Goal: Task Accomplishment & Management: Complete application form

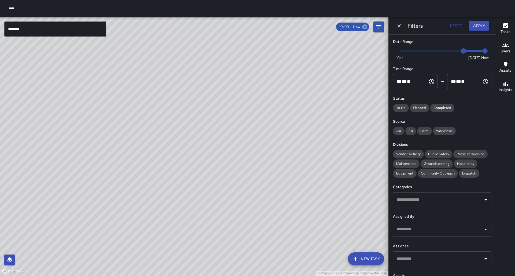
click at [366, 26] on icon at bounding box center [364, 26] width 5 height 5
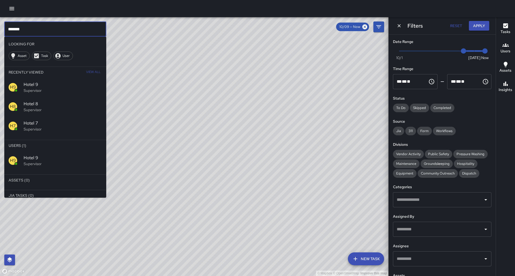
click at [25, 31] on input "*******" at bounding box center [55, 28] width 102 height 15
click at [25, 30] on input "*******" at bounding box center [55, 28] width 102 height 15
type input "*"
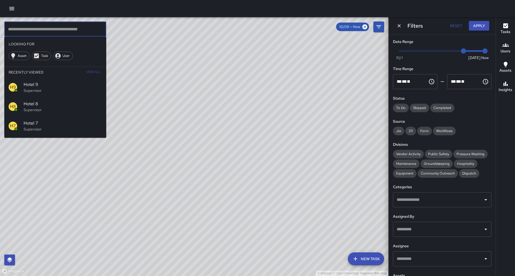
drag, startPoint x: 157, startPoint y: 83, endPoint x: 171, endPoint y: 79, distance: 14.5
click at [159, 81] on div "© Mapbox © OpenStreetMap Improve this map" at bounding box center [194, 146] width 388 height 259
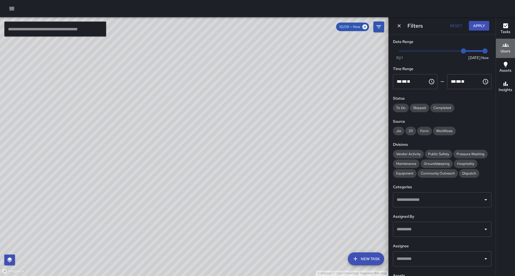
click at [503, 45] on icon "button" at bounding box center [505, 45] width 6 height 6
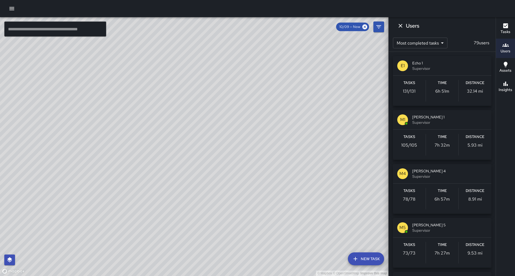
drag, startPoint x: 278, startPoint y: 187, endPoint x: 276, endPoint y: 185, distance: 3.2
click at [280, 183] on div "© Mapbox © OpenStreetMap Improve this map" at bounding box center [194, 146] width 388 height 259
drag, startPoint x: 249, startPoint y: 207, endPoint x: 238, endPoint y: 171, distance: 38.0
click at [238, 171] on div "© Mapbox © OpenStreetMap Improve this map" at bounding box center [194, 146] width 388 height 259
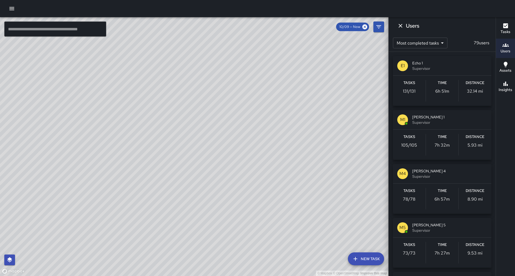
drag, startPoint x: 386, startPoint y: 172, endPoint x: 389, endPoint y: 166, distance: 6.6
click at [387, 168] on div "© Mapbox © OpenStreetMap Improve this map" at bounding box center [194, 146] width 388 height 259
click at [410, 139] on div "Tasks 105 / 105" at bounding box center [409, 144] width 33 height 21
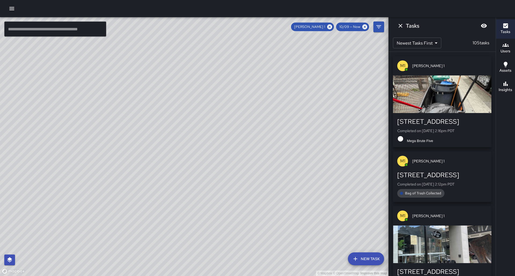
drag, startPoint x: 142, startPoint y: 173, endPoint x: 136, endPoint y: 187, distance: 15.1
click at [136, 187] on div "© Mapbox © OpenStreetMap Improve this map" at bounding box center [194, 146] width 388 height 259
drag, startPoint x: 149, startPoint y: 153, endPoint x: 152, endPoint y: 157, distance: 5.3
click at [152, 157] on div "© Mapbox © OpenStreetMap Improve this map" at bounding box center [194, 146] width 388 height 259
drag, startPoint x: 171, startPoint y: 117, endPoint x: 186, endPoint y: 91, distance: 30.3
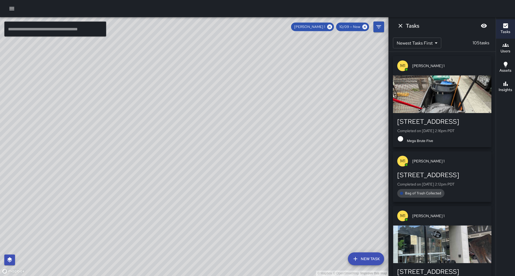
click at [186, 91] on div "© Mapbox © OpenStreetMap Improve this map" at bounding box center [194, 146] width 388 height 259
click at [65, 28] on input "text" at bounding box center [55, 28] width 102 height 15
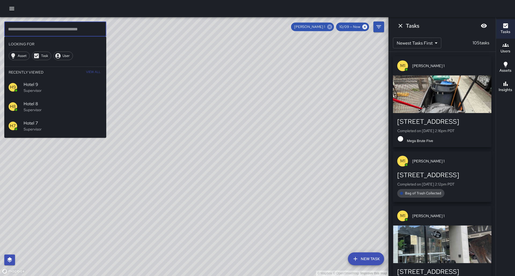
click at [333, 27] on icon at bounding box center [330, 27] width 6 height 6
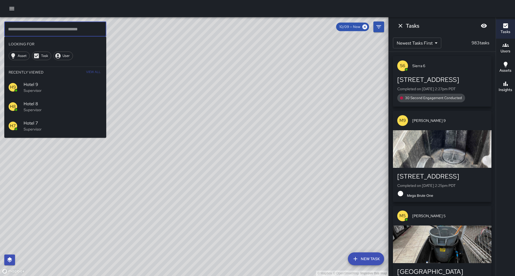
click at [19, 27] on input "text" at bounding box center [55, 28] width 102 height 15
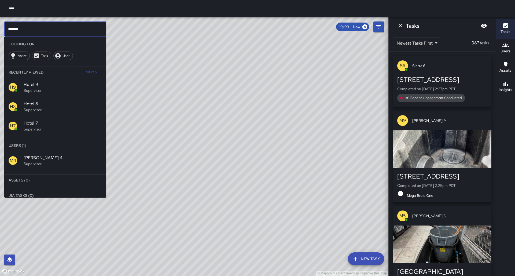
type input "******"
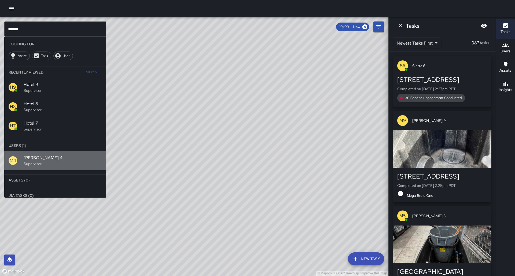
click at [33, 161] on p "Supervisor" at bounding box center [63, 163] width 78 height 5
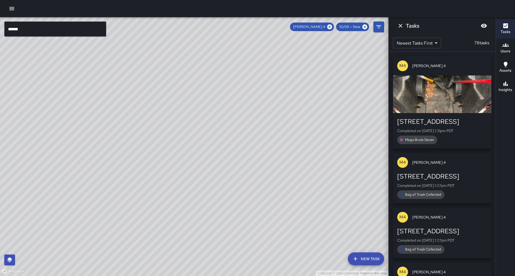
drag, startPoint x: 158, startPoint y: 143, endPoint x: 135, endPoint y: 213, distance: 73.5
click at [135, 216] on div "© Mapbox © OpenStreetMap Improve this map" at bounding box center [194, 146] width 388 height 259
drag, startPoint x: 137, startPoint y: 191, endPoint x: 157, endPoint y: 136, distance: 58.3
click at [156, 136] on div "© Mapbox © OpenStreetMap Improve this map" at bounding box center [194, 146] width 388 height 259
click at [332, 26] on icon at bounding box center [329, 26] width 5 height 5
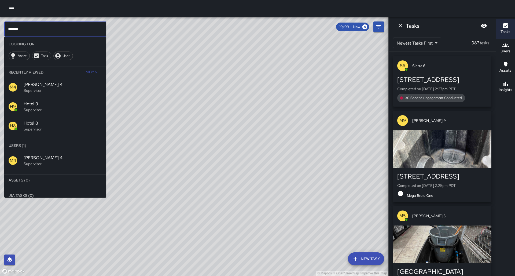
click at [27, 28] on input "******" at bounding box center [55, 28] width 102 height 15
click at [27, 27] on input "******" at bounding box center [55, 28] width 102 height 15
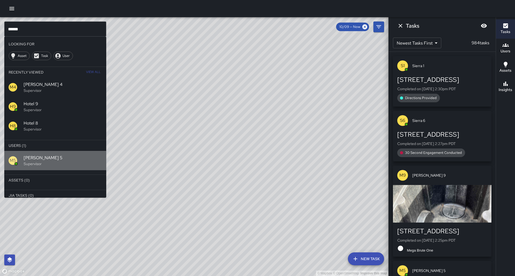
click at [34, 154] on span "Mike 5" at bounding box center [63, 157] width 78 height 6
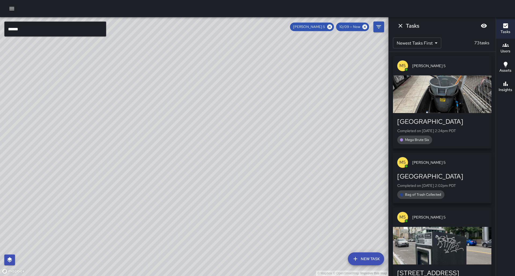
drag, startPoint x: 166, startPoint y: 101, endPoint x: 124, endPoint y: 178, distance: 87.6
click at [124, 178] on div "© Mapbox © OpenStreetMap Improve this map" at bounding box center [194, 146] width 388 height 259
click at [332, 28] on icon at bounding box center [329, 26] width 5 height 5
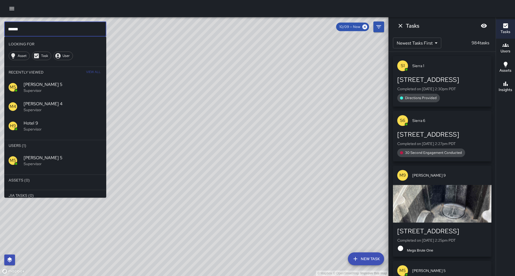
click at [36, 28] on input "******" at bounding box center [55, 28] width 102 height 15
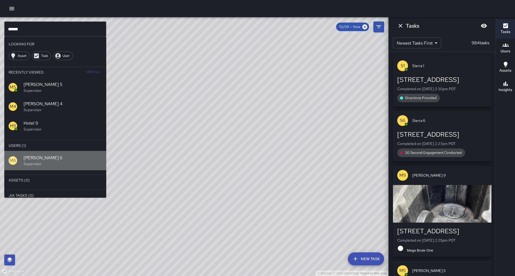
click at [26, 161] on p "Supervisor" at bounding box center [63, 163] width 78 height 5
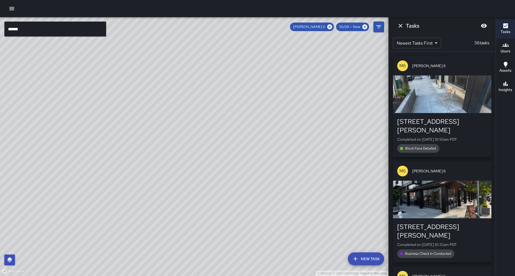
drag, startPoint x: 79, startPoint y: 173, endPoint x: 111, endPoint y: 101, distance: 78.0
click at [111, 101] on div "© Mapbox © OpenStreetMap Improve this map" at bounding box center [194, 146] width 388 height 259
drag, startPoint x: 90, startPoint y: 165, endPoint x: 143, endPoint y: 90, distance: 91.5
click at [143, 90] on div "© Mapbox © OpenStreetMap Improve this map" at bounding box center [194, 146] width 388 height 259
drag, startPoint x: 128, startPoint y: 212, endPoint x: 138, endPoint y: 170, distance: 42.7
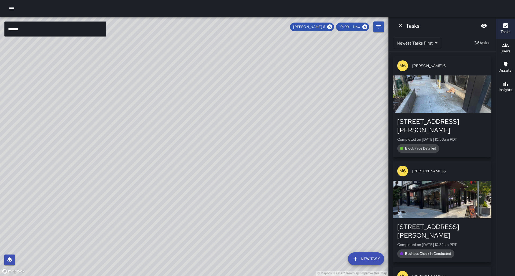
click at [138, 170] on div "© Mapbox © OpenStreetMap Improve this map" at bounding box center [194, 146] width 388 height 259
click at [106, 80] on div "© Mapbox © OpenStreetMap Improve this map" at bounding box center [194, 146] width 388 height 259
click at [332, 28] on icon at bounding box center [329, 26] width 5 height 5
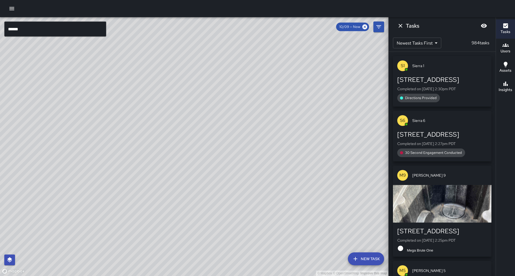
click at [36, 28] on input "******" at bounding box center [55, 28] width 102 height 15
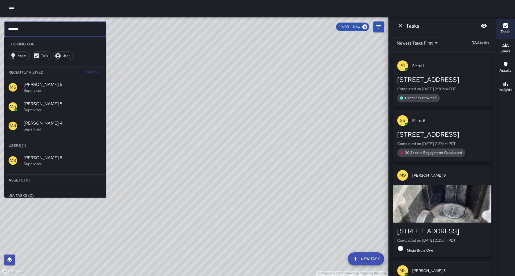
click at [25, 161] on p "Supervisor" at bounding box center [63, 163] width 78 height 5
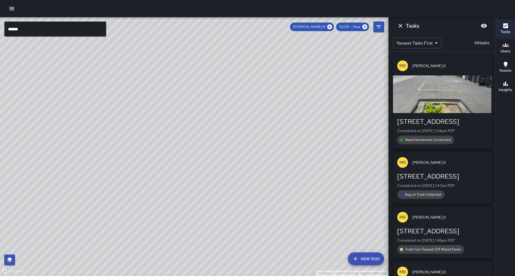
drag, startPoint x: 135, startPoint y: 168, endPoint x: 145, endPoint y: 163, distance: 10.7
click at [145, 163] on div "© Mapbox © OpenStreetMap Improve this map" at bounding box center [194, 146] width 388 height 259
drag, startPoint x: 334, startPoint y: 27, endPoint x: 325, endPoint y: 28, distance: 8.9
click at [333, 27] on icon at bounding box center [330, 27] width 6 height 6
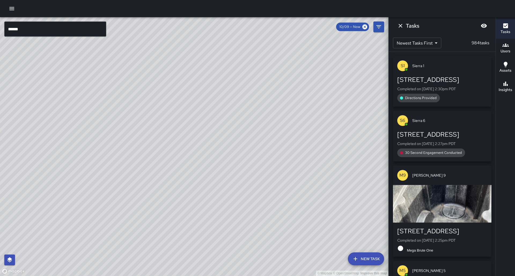
click at [32, 27] on input "******" at bounding box center [55, 28] width 102 height 15
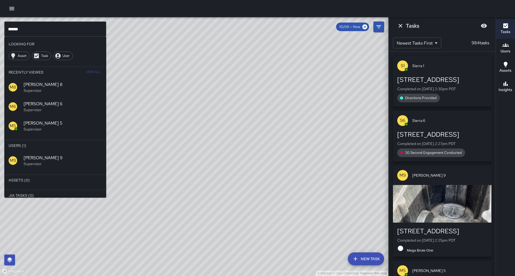
click at [121, 121] on div "© Mapbox © OpenStreetMap Improve this map" at bounding box center [194, 146] width 388 height 259
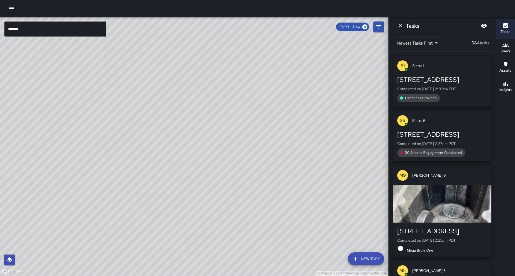
drag, startPoint x: 164, startPoint y: 84, endPoint x: 141, endPoint y: 68, distance: 28.2
click at [141, 68] on div "© Mapbox © OpenStreetMap Improve this map" at bounding box center [194, 146] width 388 height 259
drag, startPoint x: 63, startPoint y: 220, endPoint x: 102, endPoint y: 117, distance: 109.4
click at [102, 117] on div "© Mapbox © OpenStreetMap Improve this map" at bounding box center [194, 146] width 388 height 259
drag, startPoint x: 33, startPoint y: 190, endPoint x: 104, endPoint y: 163, distance: 75.8
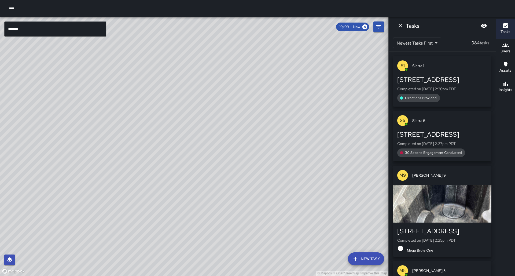
click at [103, 163] on div "© Mapbox © OpenStreetMap Improve this map" at bounding box center [194, 146] width 388 height 259
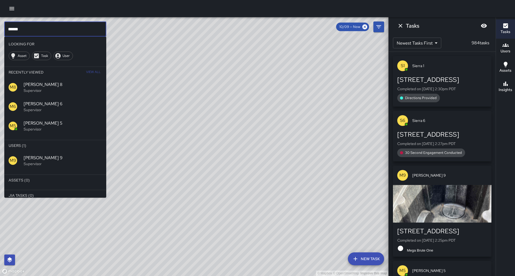
click at [28, 28] on input "******" at bounding box center [55, 28] width 102 height 15
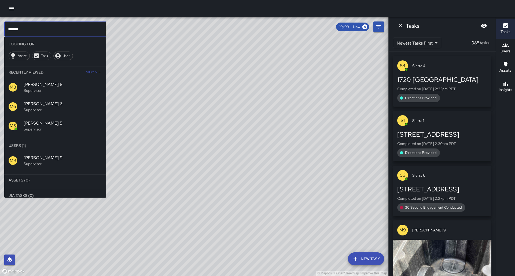
click at [37, 154] on span "Mike 9" at bounding box center [63, 157] width 78 height 6
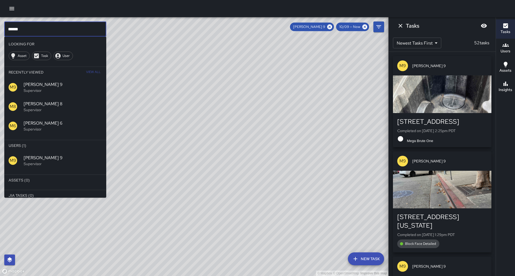
click at [36, 31] on input "******" at bounding box center [55, 28] width 102 height 15
type input "*"
type input "****"
click at [183, 92] on div "© Mapbox © OpenStreetMap Improve this map" at bounding box center [194, 146] width 388 height 259
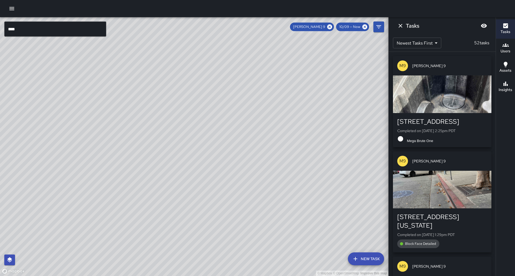
drag, startPoint x: 168, startPoint y: 107, endPoint x: 145, endPoint y: 156, distance: 54.1
click at [145, 156] on div "© Mapbox © OpenStreetMap Improve this map" at bounding box center [194, 146] width 388 height 259
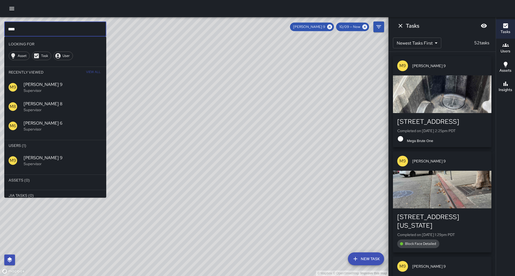
click at [41, 30] on input "****" at bounding box center [55, 28] width 102 height 15
click at [42, 30] on input "****" at bounding box center [55, 28] width 102 height 15
click at [326, 108] on div "© Mapbox © OpenStreetMap Improve this map" at bounding box center [194, 146] width 388 height 259
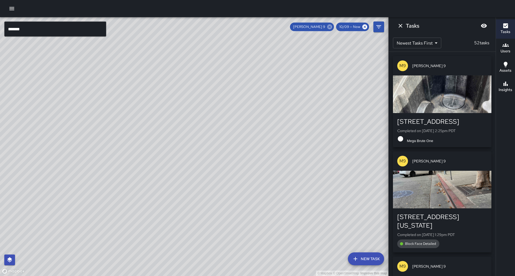
click at [332, 27] on icon at bounding box center [329, 26] width 5 height 5
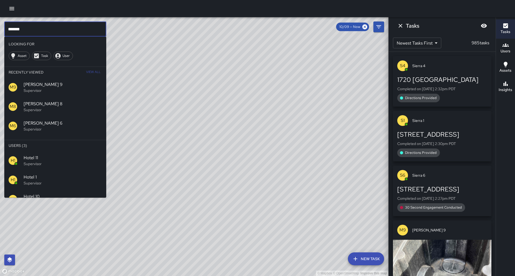
click at [51, 31] on input "*******" at bounding box center [55, 28] width 102 height 15
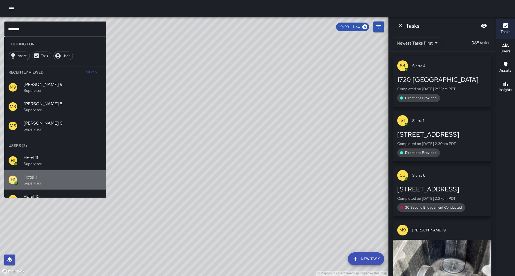
click at [51, 180] on p "Supervisor" at bounding box center [63, 182] width 78 height 5
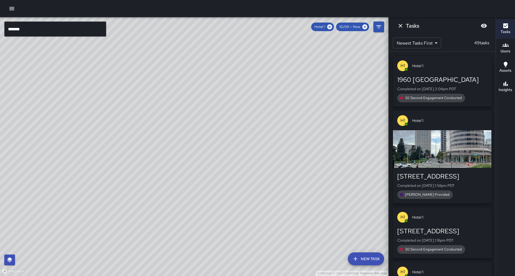
drag, startPoint x: 110, startPoint y: 125, endPoint x: 71, endPoint y: 205, distance: 89.1
click at [71, 206] on div "© Mapbox © OpenStreetMap Improve this map" at bounding box center [194, 146] width 388 height 259
drag, startPoint x: 187, startPoint y: 121, endPoint x: 145, endPoint y: 180, distance: 72.1
click at [145, 180] on div "© Mapbox © OpenStreetMap Improve this map" at bounding box center [194, 146] width 388 height 259
drag, startPoint x: 173, startPoint y: 163, endPoint x: 164, endPoint y: 171, distance: 12.1
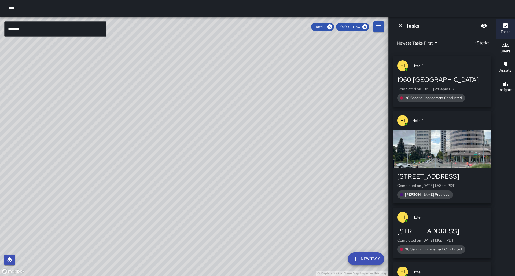
click at [164, 171] on div "© Mapbox © OpenStreetMap Improve this map" at bounding box center [194, 146] width 388 height 259
drag, startPoint x: 196, startPoint y: 87, endPoint x: 171, endPoint y: 126, distance: 46.4
click at [171, 126] on div "© Mapbox © OpenStreetMap Improve this map" at bounding box center [194, 146] width 388 height 259
drag, startPoint x: 206, startPoint y: 64, endPoint x: 196, endPoint y: 109, distance: 45.7
click at [188, 126] on div "© Mapbox © OpenStreetMap Improve this map" at bounding box center [194, 146] width 388 height 259
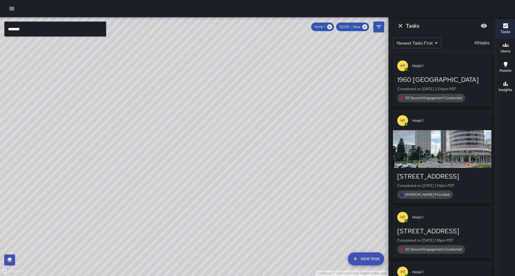
drag, startPoint x: 199, startPoint y: 95, endPoint x: 188, endPoint y: 130, distance: 37.0
click at [188, 130] on div "© Mapbox © OpenStreetMap Improve this map" at bounding box center [194, 146] width 388 height 259
click at [333, 27] on icon at bounding box center [330, 27] width 6 height 6
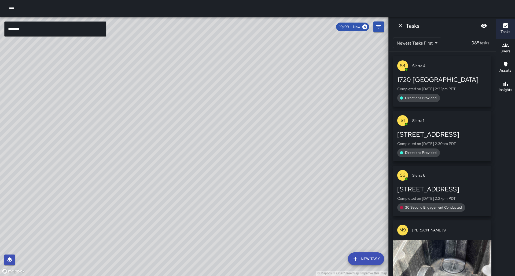
click at [334, 27] on div "© Mapbox © OpenStreetMap Improve this map" at bounding box center [194, 146] width 388 height 259
click at [68, 29] on input "*******" at bounding box center [55, 28] width 102 height 15
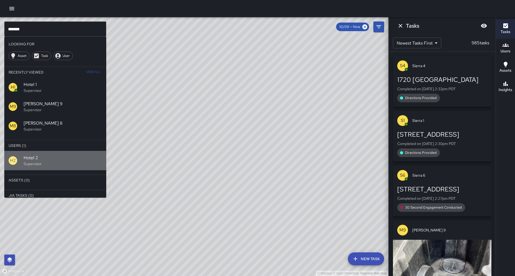
click at [20, 156] on div "H2" at bounding box center [16, 160] width 15 height 9
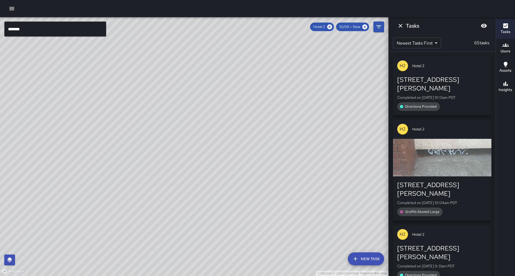
drag, startPoint x: 128, startPoint y: 169, endPoint x: 146, endPoint y: 130, distance: 43.3
click at [146, 129] on div "© Mapbox © OpenStreetMap Improve this map" at bounding box center [194, 146] width 388 height 259
drag, startPoint x: 114, startPoint y: 252, endPoint x: 119, endPoint y: 239, distance: 13.7
click at [119, 239] on div "© Mapbox © OpenStreetMap Improve this map" at bounding box center [194, 146] width 388 height 259
click at [416, 155] on div "button" at bounding box center [442, 158] width 98 height 38
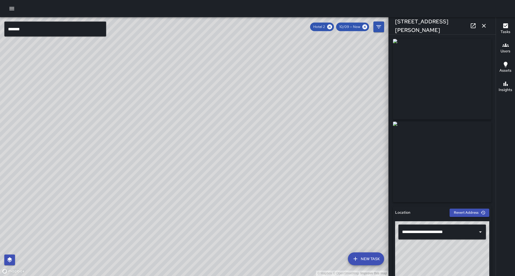
click at [486, 25] on icon "button" at bounding box center [484, 26] width 6 height 6
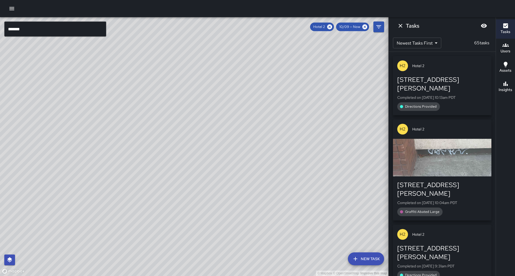
click at [69, 28] on input "*******" at bounding box center [55, 28] width 102 height 15
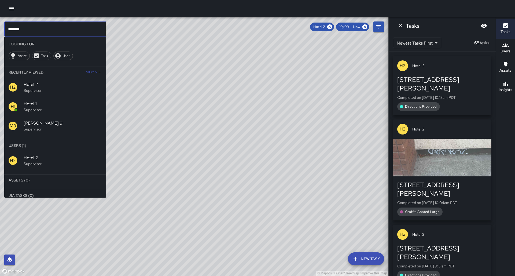
click at [61, 31] on input "*******" at bounding box center [55, 28] width 102 height 15
click at [332, 28] on icon at bounding box center [329, 26] width 5 height 5
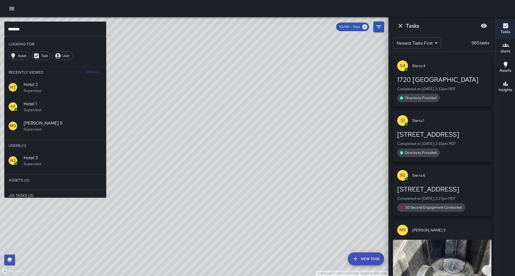
click at [53, 151] on div "H3 Hotel 3 Supervisor" at bounding box center [55, 160] width 102 height 19
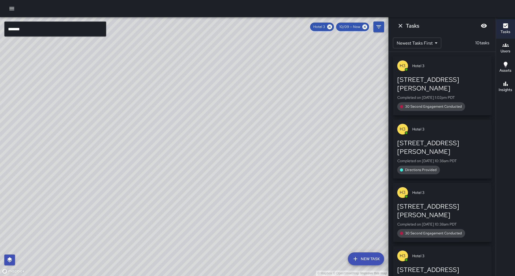
drag, startPoint x: 145, startPoint y: 96, endPoint x: 58, endPoint y: 151, distance: 103.3
click at [58, 151] on div "© Mapbox © OpenStreetMap Improve this map" at bounding box center [194, 146] width 388 height 259
drag, startPoint x: 196, startPoint y: 141, endPoint x: 191, endPoint y: 140, distance: 5.1
click at [173, 157] on div "© Mapbox © OpenStreetMap Improve this map" at bounding box center [194, 146] width 388 height 259
click at [332, 25] on icon at bounding box center [329, 26] width 5 height 5
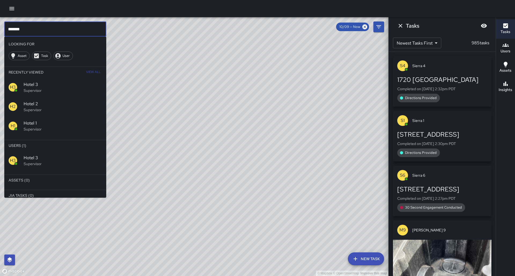
click at [19, 29] on input "*******" at bounding box center [55, 28] width 102 height 15
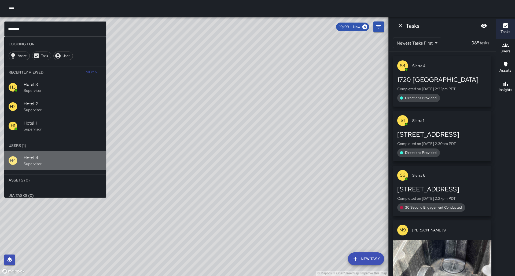
click at [38, 161] on p "Supervisor" at bounding box center [63, 163] width 78 height 5
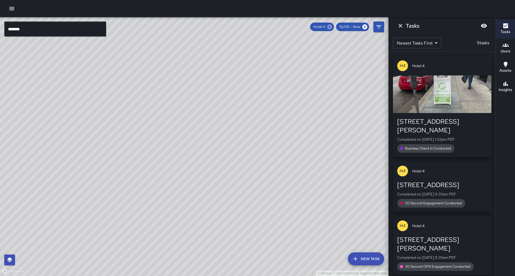
click at [332, 28] on icon at bounding box center [329, 26] width 5 height 5
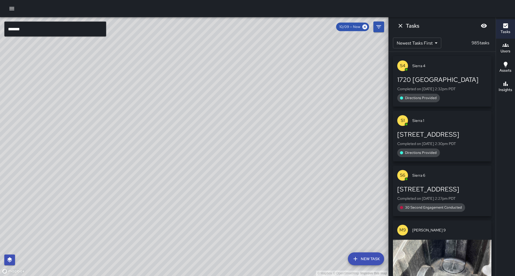
click at [45, 31] on input "*******" at bounding box center [55, 28] width 102 height 15
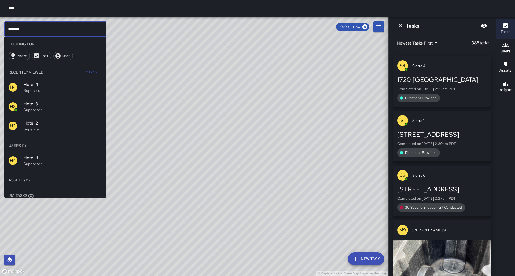
click at [45, 31] on input "*******" at bounding box center [55, 28] width 102 height 15
click at [47, 161] on p "Supervisor" at bounding box center [63, 163] width 78 height 5
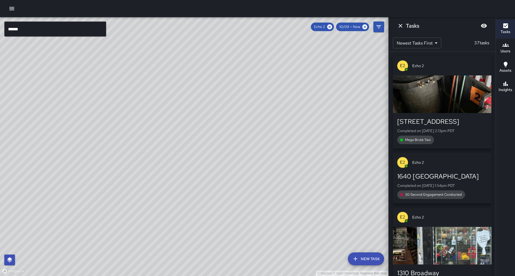
drag, startPoint x: 147, startPoint y: 144, endPoint x: 182, endPoint y: 104, distance: 53.0
click at [183, 102] on div "© Mapbox © OpenStreetMap Improve this map" at bounding box center [194, 146] width 388 height 259
drag, startPoint x: 95, startPoint y: 242, endPoint x: 138, endPoint y: 40, distance: 205.8
click at [138, 40] on div "© Mapbox © OpenStreetMap Improve this map" at bounding box center [194, 146] width 388 height 259
drag, startPoint x: 98, startPoint y: 138, endPoint x: 119, endPoint y: 135, distance: 21.6
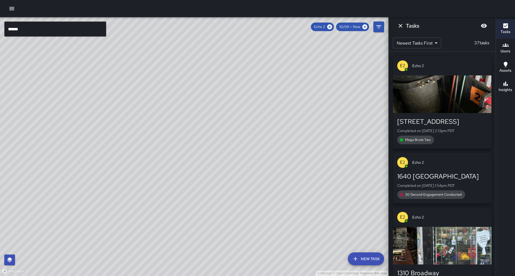
click at [119, 135] on div "© Mapbox © OpenStreetMap Improve this map" at bounding box center [194, 146] width 388 height 259
drag, startPoint x: 53, startPoint y: 212, endPoint x: 126, endPoint y: 178, distance: 80.4
click at [126, 178] on div "© Mapbox © OpenStreetMap Improve this map" at bounding box center [194, 146] width 388 height 259
drag, startPoint x: 116, startPoint y: 240, endPoint x: 155, endPoint y: 114, distance: 131.4
click at [155, 114] on div "© Mapbox © OpenStreetMap Improve this map" at bounding box center [194, 146] width 388 height 259
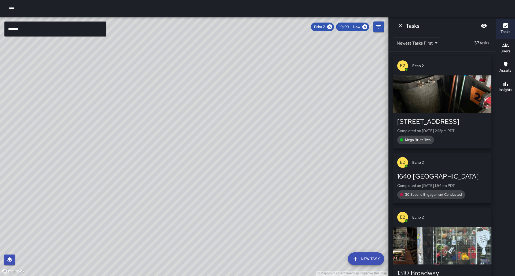
drag, startPoint x: 177, startPoint y: 137, endPoint x: 156, endPoint y: 160, distance: 31.0
click at [156, 160] on div "© Mapbox © OpenStreetMap Improve this map" at bounding box center [194, 146] width 388 height 259
click at [332, 29] on icon at bounding box center [329, 26] width 5 height 5
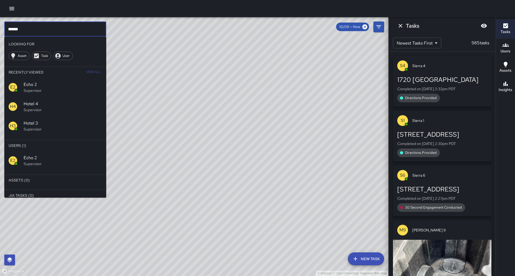
click at [43, 30] on input "******" at bounding box center [55, 28] width 102 height 15
click at [30, 161] on p "Supervisor" at bounding box center [63, 163] width 78 height 5
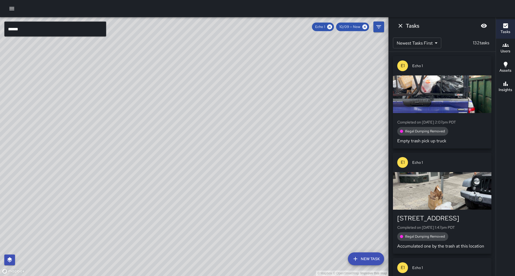
click at [328, 27] on span "Echo 1" at bounding box center [320, 26] width 16 height 5
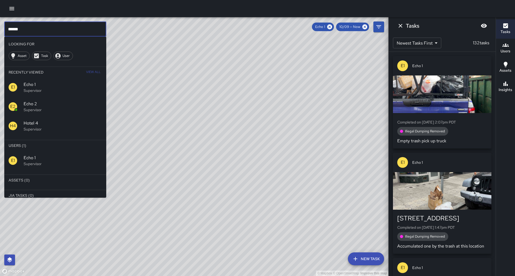
click at [61, 30] on input "******" at bounding box center [55, 28] width 102 height 15
click at [62, 30] on input "******" at bounding box center [55, 28] width 102 height 15
type input "**********"
click at [333, 30] on div "Echo 1" at bounding box center [323, 27] width 22 height 9
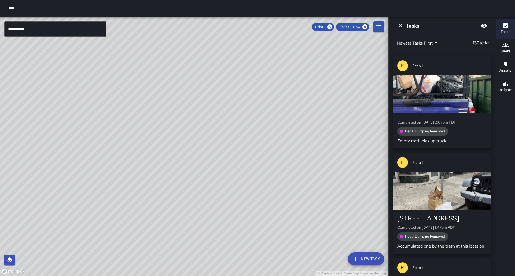
click at [25, 29] on input "**********" at bounding box center [55, 28] width 102 height 15
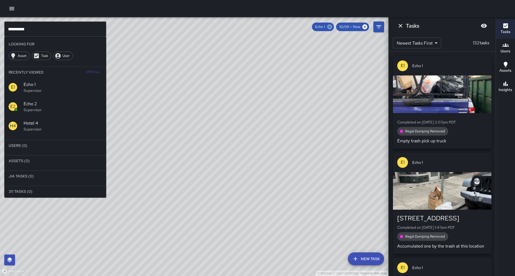
click at [333, 28] on icon at bounding box center [330, 27] width 6 height 6
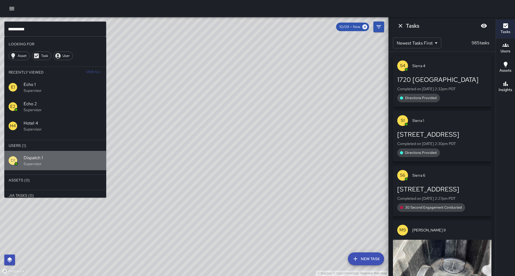
click at [39, 154] on span "Dispatch 1" at bounding box center [63, 157] width 78 height 6
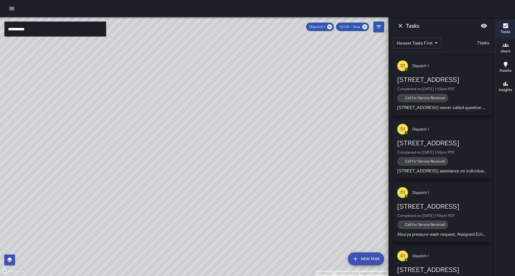
drag, startPoint x: 84, startPoint y: 123, endPoint x: 64, endPoint y: 161, distance: 44.0
click at [25, 183] on div "© Mapbox © OpenStreetMap Improve this map" at bounding box center [194, 146] width 388 height 259
drag, startPoint x: 65, startPoint y: 147, endPoint x: 50, endPoint y: 171, distance: 27.9
click at [50, 171] on div "© Mapbox © OpenStreetMap Improve this map" at bounding box center [194, 146] width 388 height 259
click at [114, 185] on div "© Mapbox © OpenStreetMap Improve this map" at bounding box center [194, 146] width 388 height 259
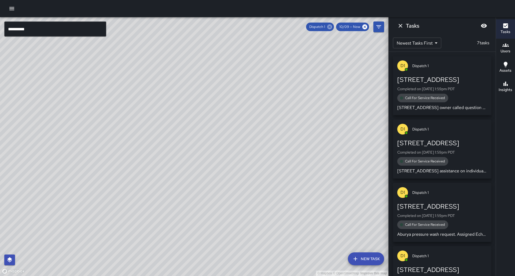
click at [332, 28] on icon at bounding box center [329, 26] width 5 height 5
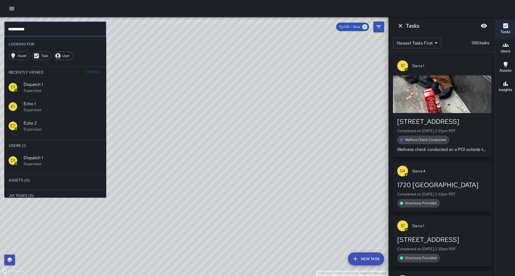
click at [51, 31] on input "**********" at bounding box center [55, 28] width 102 height 15
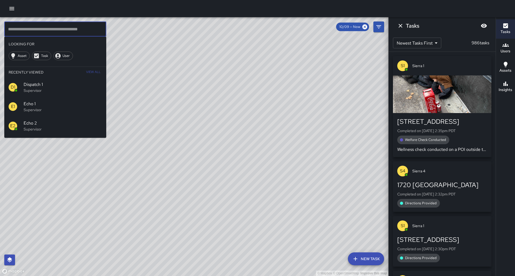
click at [365, 253] on button "New Task" at bounding box center [366, 258] width 36 height 13
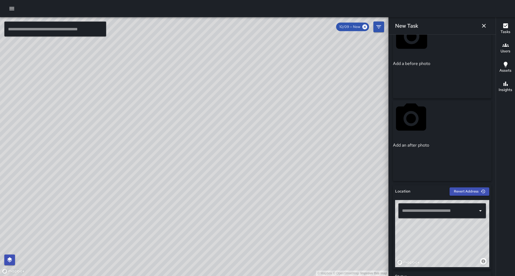
scroll to position [21, 0]
click at [425, 210] on input "text" at bounding box center [438, 211] width 75 height 10
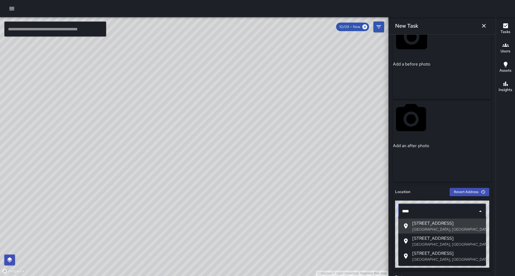
type input "**********"
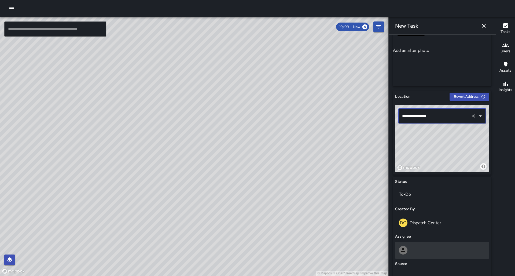
scroll to position [118, 0]
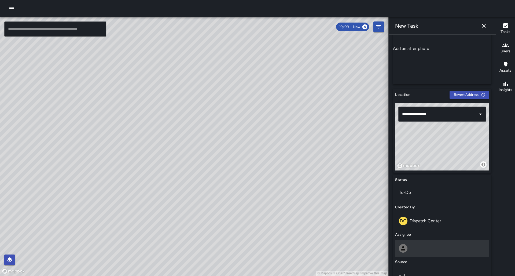
click at [427, 248] on div at bounding box center [442, 248] width 94 height 17
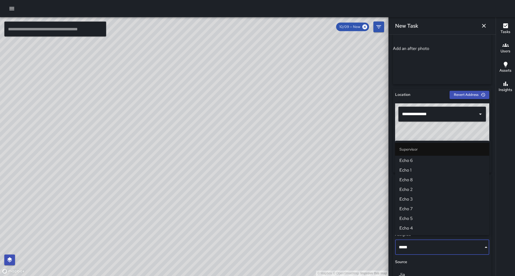
type input "******"
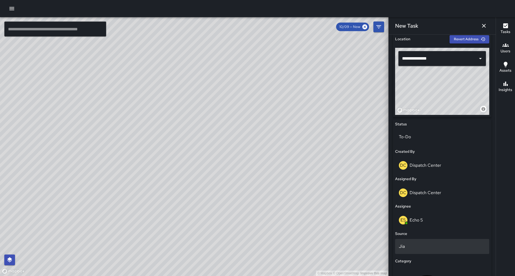
scroll to position [192, 0]
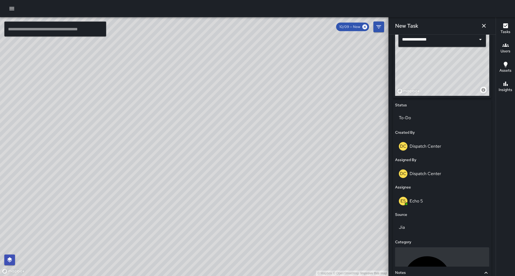
click at [431, 251] on div "Uncategorized" at bounding box center [442, 279] width 87 height 57
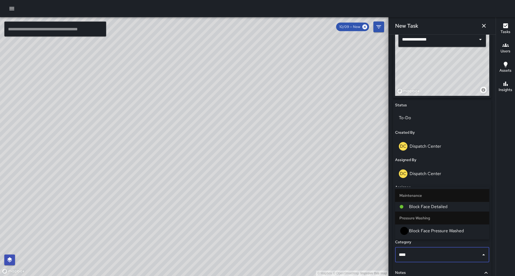
type input "*****"
click at [432, 234] on span "Block Face Pressure Washed" at bounding box center [447, 231] width 76 height 6
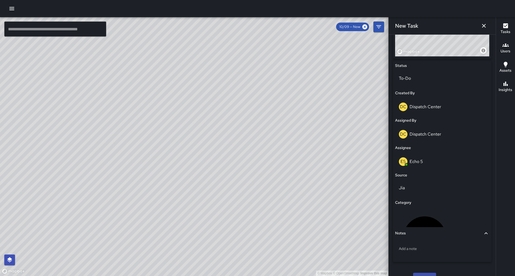
scroll to position [231, 0]
click at [430, 246] on p "Add a note" at bounding box center [442, 248] width 87 height 5
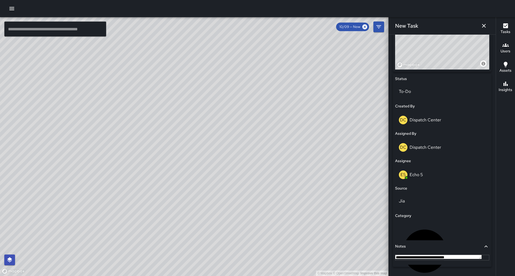
type textarea "**********"
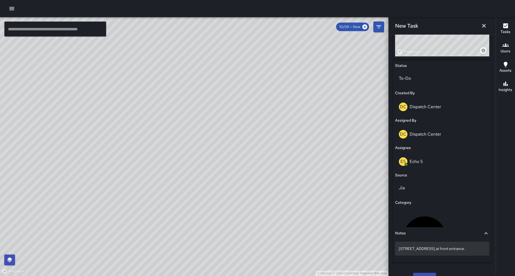
scroll to position [231, 0]
click at [436, 273] on button "Create" at bounding box center [424, 278] width 23 height 10
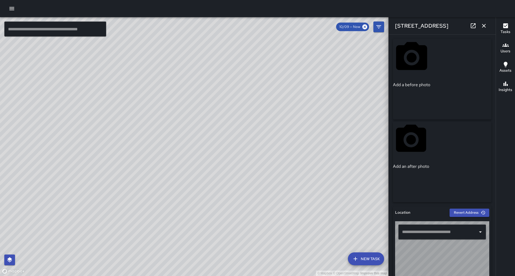
type input "**********"
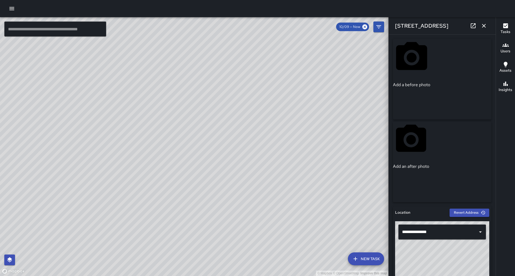
click at [485, 26] on icon "button" at bounding box center [484, 26] width 6 height 6
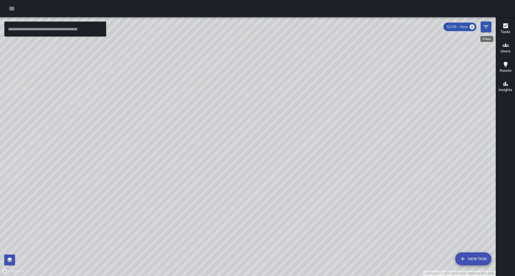
click at [485, 27] on icon "Filters" at bounding box center [486, 26] width 5 height 3
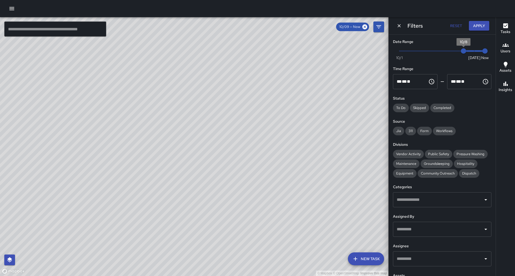
type input "*"
drag, startPoint x: 462, startPoint y: 51, endPoint x: 476, endPoint y: 52, distance: 13.4
click at [476, 52] on span "10/9" at bounding box center [474, 50] width 5 height 5
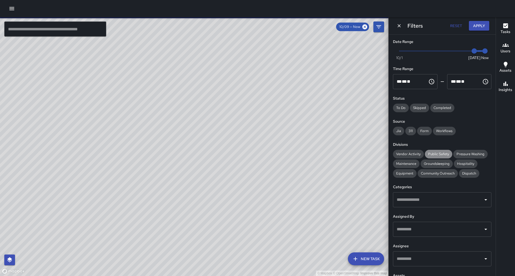
click at [436, 151] on span "Public Safety" at bounding box center [438, 153] width 27 height 5
drag, startPoint x: 301, startPoint y: 169, endPoint x: 295, endPoint y: 180, distance: 12.1
click at [296, 181] on div "© Mapbox © OpenStreetMap Improve this map" at bounding box center [194, 146] width 388 height 259
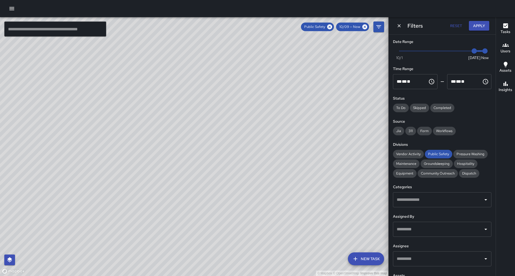
drag, startPoint x: 182, startPoint y: 224, endPoint x: 138, endPoint y: 187, distance: 57.3
click at [138, 187] on div "© Mapbox © OpenStreetMap Improve this map" at bounding box center [194, 146] width 388 height 259
click at [144, 187] on div "© Mapbox © OpenStreetMap Improve this map" at bounding box center [194, 146] width 388 height 259
click at [418, 171] on span "Community Outreach" at bounding box center [438, 173] width 40 height 5
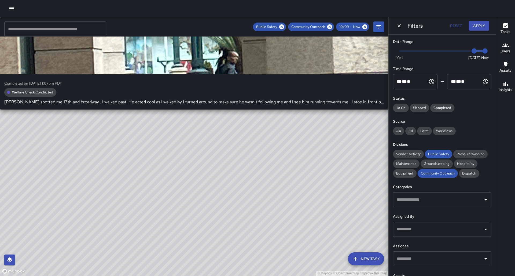
click at [136, 170] on div "© Mapbox © OpenStreetMap Improve this map S5 Sierra 5 Completed on 10/9/2025, 1…" at bounding box center [194, 146] width 388 height 259
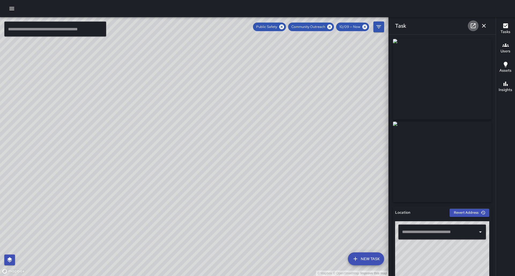
click at [473, 27] on icon at bounding box center [473, 26] width 6 height 6
click at [222, 129] on div "© Mapbox © OpenStreetMap Improve this map" at bounding box center [194, 146] width 388 height 259
drag, startPoint x: 246, startPoint y: 86, endPoint x: 180, endPoint y: 224, distance: 153.3
click at [180, 224] on div "© Mapbox © OpenStreetMap Improve this map" at bounding box center [194, 146] width 388 height 259
click at [174, 170] on div "© Mapbox © OpenStreetMap Improve this map O1 Oscar 1 1741 Telegraph Avenue Comp…" at bounding box center [194, 146] width 388 height 259
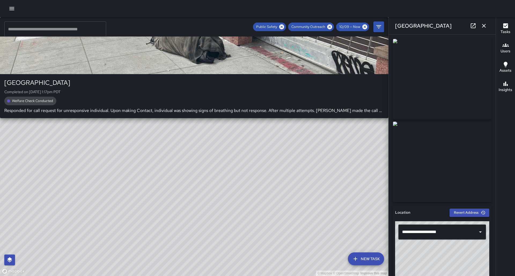
click at [198, 142] on div "© Mapbox © OpenStreetMap Improve this map S2 Sierra 2 1741 Telegraph Avenue Com…" at bounding box center [194, 146] width 388 height 259
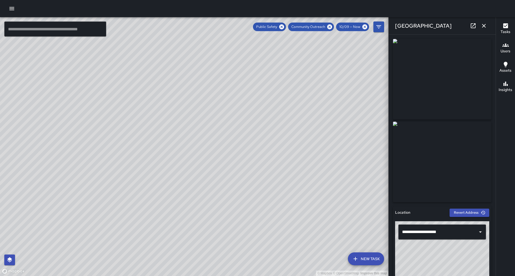
click at [473, 27] on icon at bounding box center [473, 26] width 6 height 6
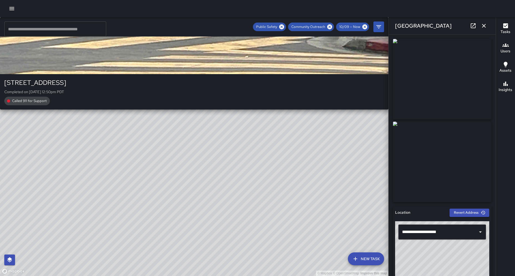
click at [209, 100] on div "© Mapbox © OpenStreetMap Improve this map C5 Cobra 5 1900 Telegraph Avenue Comp…" at bounding box center [194, 146] width 388 height 259
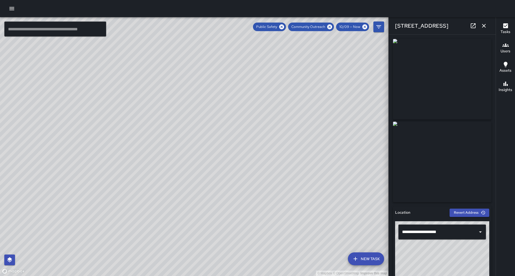
type input "**********"
click at [476, 24] on icon at bounding box center [473, 26] width 6 height 6
drag, startPoint x: 254, startPoint y: 111, endPoint x: 222, endPoint y: 143, distance: 45.3
click at [222, 143] on div "© Mapbox © OpenStreetMap Improve this map" at bounding box center [194, 146] width 388 height 259
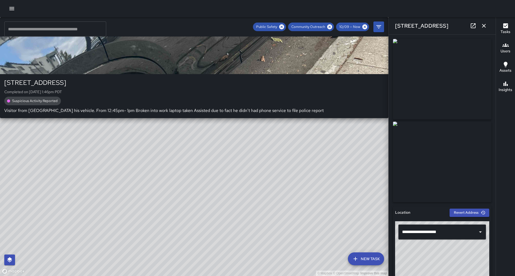
click at [268, 91] on div "© Mapbox © OpenStreetMap Improve this map S2 Sierra 2 43 Grand Avenue Completed…" at bounding box center [194, 146] width 388 height 259
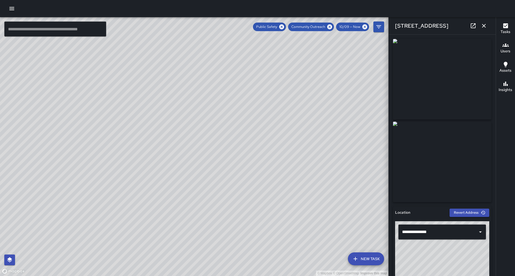
click at [473, 22] on link at bounding box center [473, 25] width 11 height 11
drag, startPoint x: 289, startPoint y: 98, endPoint x: 279, endPoint y: 108, distance: 13.7
click at [279, 108] on div "© Mapbox © OpenStreetMap Improve this map" at bounding box center [194, 146] width 388 height 259
click at [337, 125] on div "© Mapbox © OpenStreetMap Improve this map O1 Oscar 1 200 Grand Avenue Completed…" at bounding box center [194, 146] width 388 height 259
click at [171, 182] on div "© Mapbox © OpenStreetMap Improve this map O1 Oscar 1 180 Grand Avenue Completed…" at bounding box center [194, 146] width 388 height 259
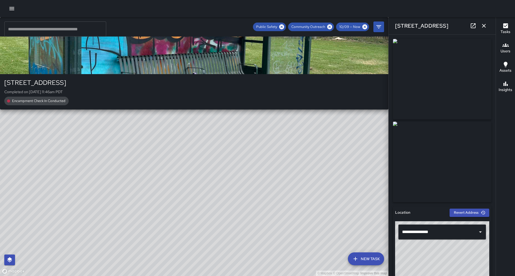
type input "**********"
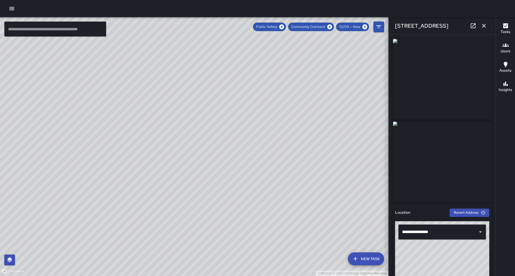
click at [186, 166] on div "© Mapbox © OpenStreetMap Improve this map S2 Sierra 2 180 Grand Avenue Complete…" at bounding box center [194, 146] width 388 height 259
click at [476, 25] on icon at bounding box center [473, 25] width 5 height 5
drag, startPoint x: 247, startPoint y: 124, endPoint x: 251, endPoint y: 109, distance: 14.6
click at [251, 109] on div "© Mapbox © OpenStreetMap Improve this map" at bounding box center [194, 146] width 388 height 259
drag, startPoint x: 251, startPoint y: 109, endPoint x: 252, endPoint y: 98, distance: 11.1
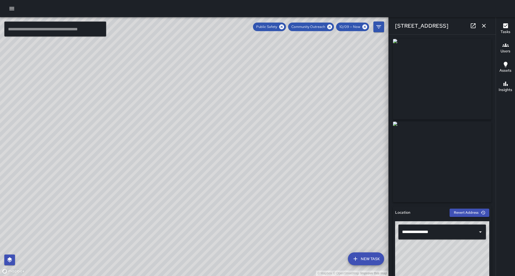
click at [252, 98] on div "© Mapbox © OpenStreetMap Improve this map" at bounding box center [194, 146] width 388 height 259
